Goal: Task Accomplishment & Management: Complete application form

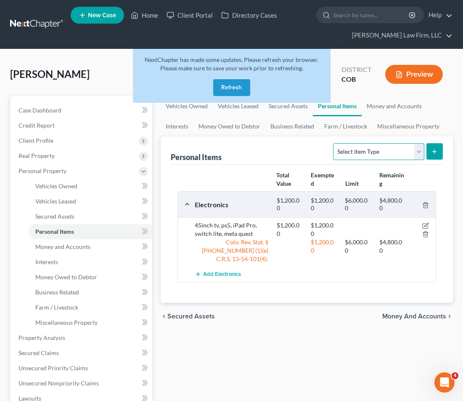
click at [419, 152] on select "Select Item Type Clothing Collectibles Of Value Electronics Firearms Household …" at bounding box center [378, 151] width 91 height 17
select select "household_goods"
click at [334, 143] on select "Select Item Type Clothing Collectibles Of Value Electronics Firearms Household …" at bounding box center [378, 151] width 91 height 17
click at [438, 150] on button "submit" at bounding box center [435, 151] width 16 height 16
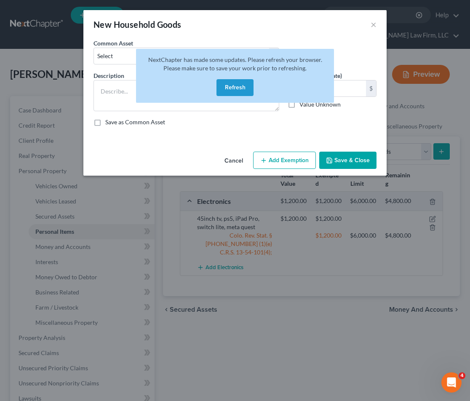
click at [242, 89] on button "Refresh" at bounding box center [234, 87] width 37 height 17
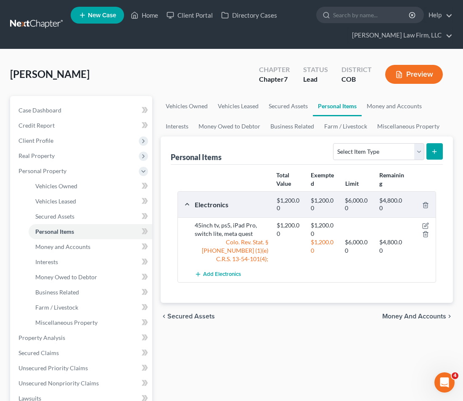
click at [438, 153] on button "submit" at bounding box center [435, 151] width 16 height 16
click at [422, 151] on select "Select Item Type Clothing Collectibles Of Value Electronics Firearms Household …" at bounding box center [378, 151] width 91 height 17
select select "household_goods"
click at [334, 143] on select "Select Item Type Clothing Collectibles Of Value Electronics Firearms Household …" at bounding box center [378, 151] width 91 height 17
click at [438, 156] on button "submit" at bounding box center [435, 151] width 16 height 16
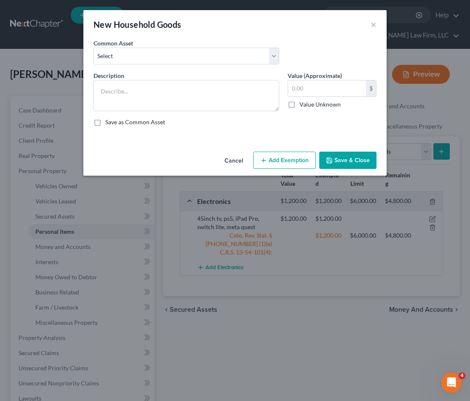
click at [350, 37] on div "New Household Goods ×" at bounding box center [234, 24] width 303 height 29
